Goal: Communication & Community: Answer question/provide support

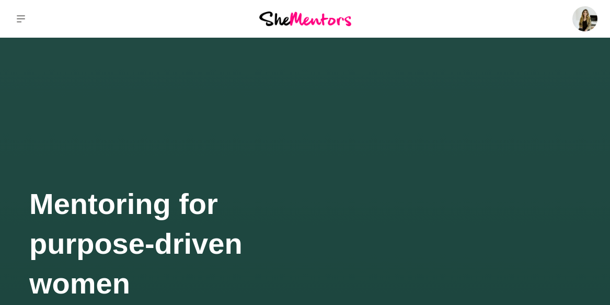
click at [18, 24] on button at bounding box center [21, 19] width 42 height 38
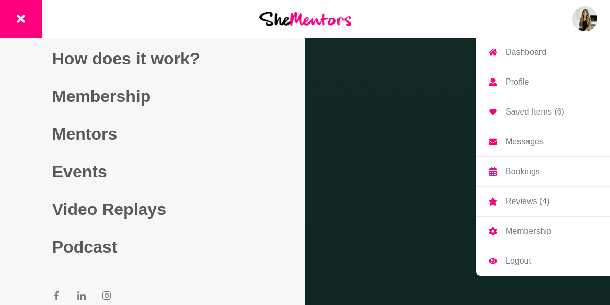
click at [579, 21] on img at bounding box center [584, 18] width 25 height 25
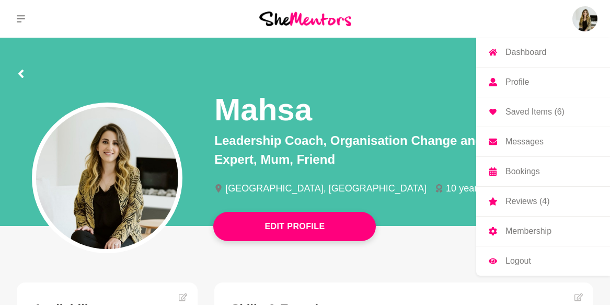
click at [518, 137] on p "Messages" at bounding box center [524, 141] width 38 height 8
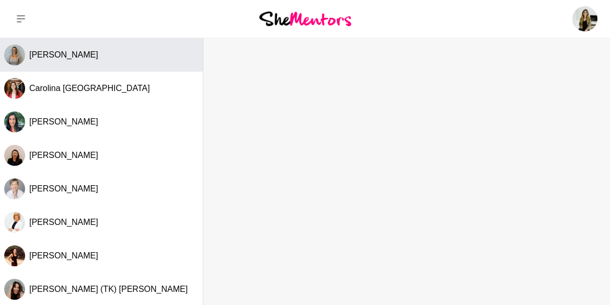
click at [74, 53] on span "[PERSON_NAME]" at bounding box center [63, 54] width 69 height 9
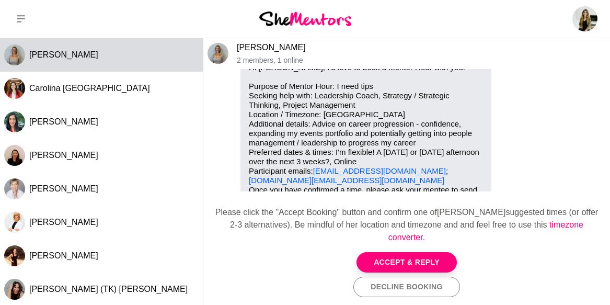
scroll to position [65, 0]
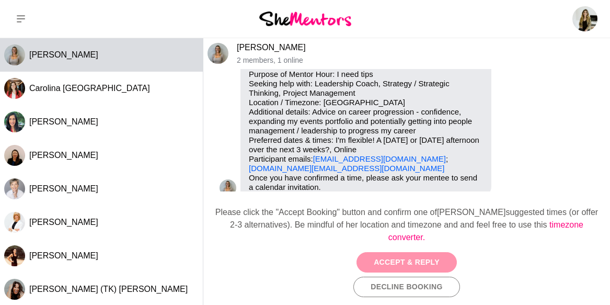
click at [387, 263] on button "Accept & Reply" at bounding box center [406, 262] width 100 height 20
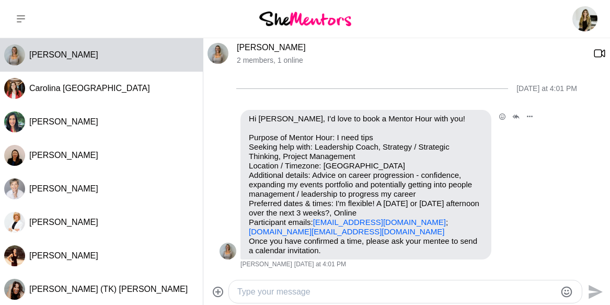
scroll to position [59, 0]
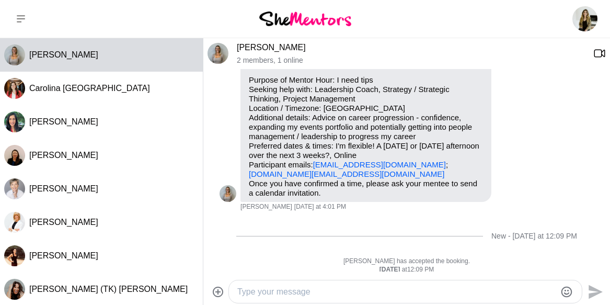
click at [276, 295] on textarea "Type your message" at bounding box center [396, 291] width 318 height 13
click at [374, 118] on p "Purpose of Mentor Hour: I need tips Seeking help with: Leadership Coach, Strate…" at bounding box center [366, 126] width 234 height 103
